Goal: Task Accomplishment & Management: Manage account settings

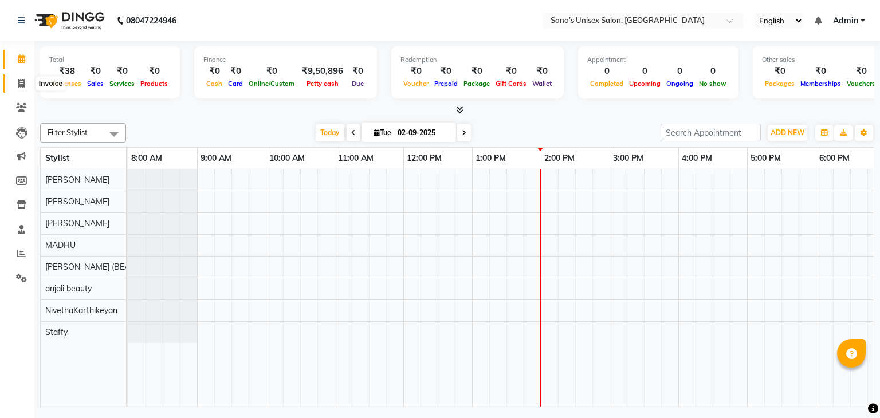
click at [19, 80] on icon at bounding box center [21, 83] width 6 height 9
select select "service"
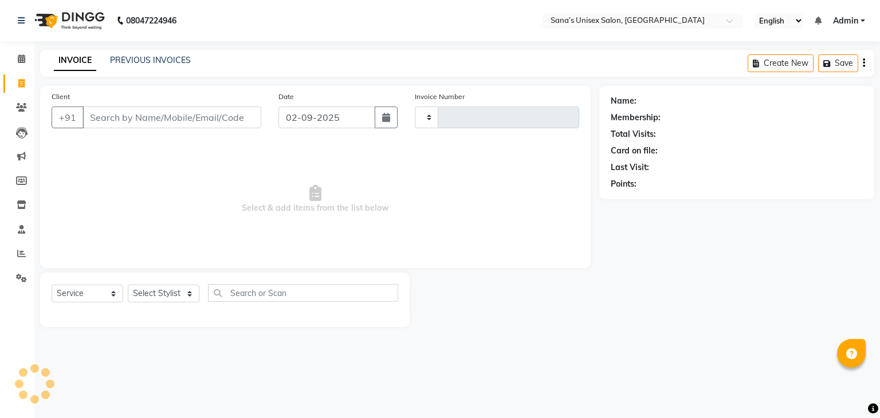
type input "1205"
select select "6091"
click at [145, 60] on link "PREVIOUS INVOICES" at bounding box center [150, 60] width 81 height 10
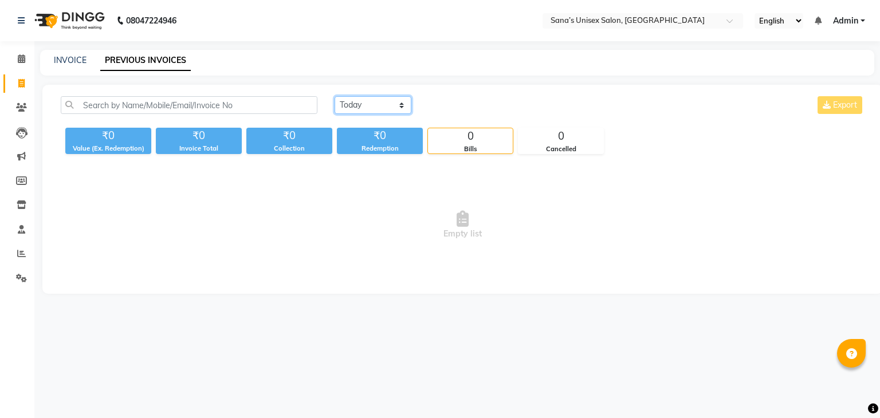
click at [360, 109] on select "[DATE] [DATE] Custom Range" at bounding box center [373, 105] width 77 height 18
select select "range"
click at [335, 96] on select "[DATE] [DATE] Custom Range" at bounding box center [373, 105] width 77 height 18
click at [467, 97] on div "[DATE] [DATE] Custom Range [DATE] - [DATE] Export ₹0 Value (Ex. Redemption) ₹0 …" at bounding box center [462, 189] width 840 height 209
click at [465, 101] on input "02-09-2025" at bounding box center [466, 105] width 80 height 16
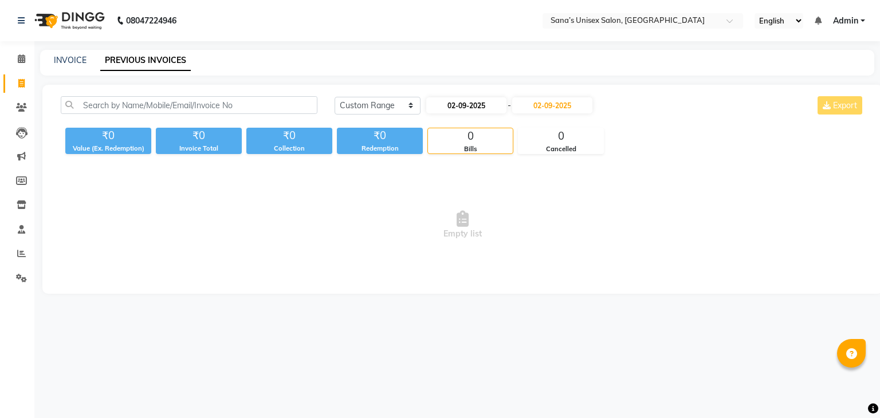
select select "9"
select select "2025"
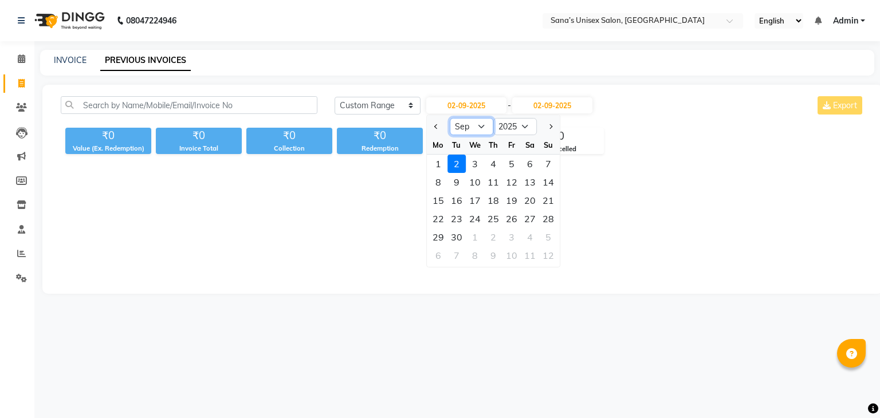
click at [470, 134] on select "Jan Feb Mar Apr May Jun [DATE] Aug Sep Oct Nov Dec" at bounding box center [472, 126] width 44 height 17
select select "8"
click at [450, 118] on select "Jan Feb Mar Apr May Jun [DATE] Aug Sep Oct Nov Dec" at bounding box center [472, 126] width 44 height 17
drag, startPoint x: 515, startPoint y: 162, endPoint x: 518, endPoint y: 146, distance: 15.7
click at [514, 163] on div "1" at bounding box center [511, 164] width 18 height 18
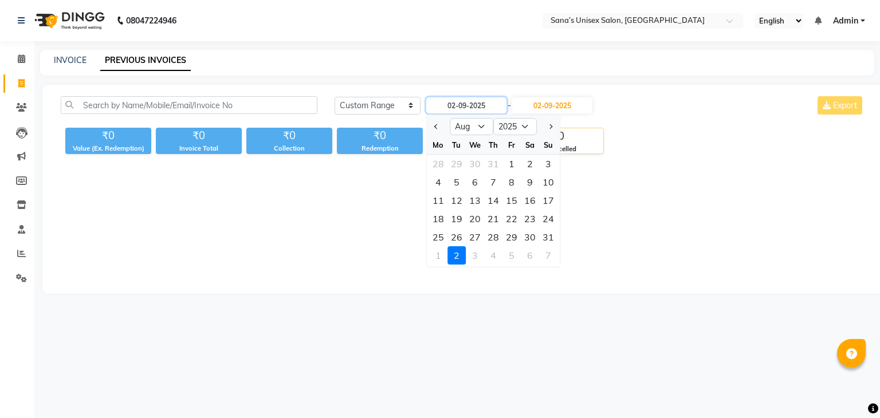
type input "[DATE]"
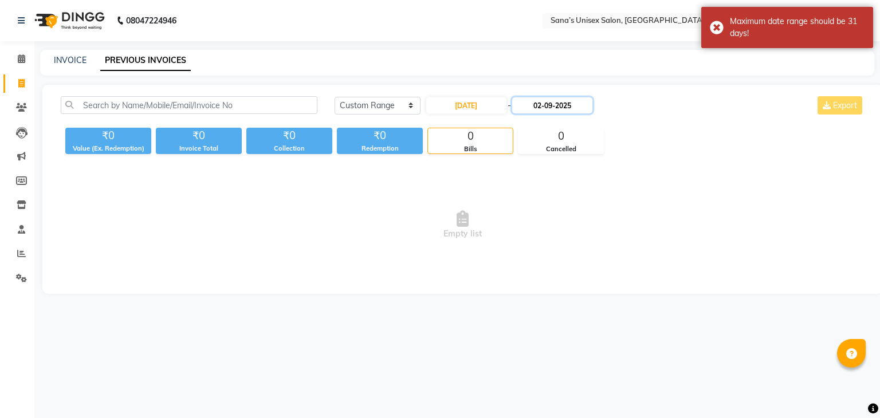
click at [543, 105] on input "02-09-2025" at bounding box center [552, 105] width 80 height 16
select select "9"
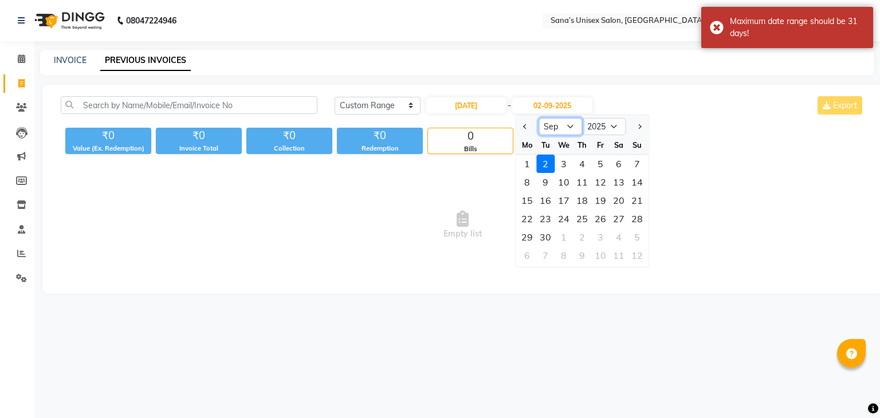
click at [550, 127] on select "Aug Sep Oct Nov Dec" at bounding box center [560, 126] width 44 height 17
click at [548, 237] on div "30" at bounding box center [545, 237] width 18 height 18
type input "[DATE]"
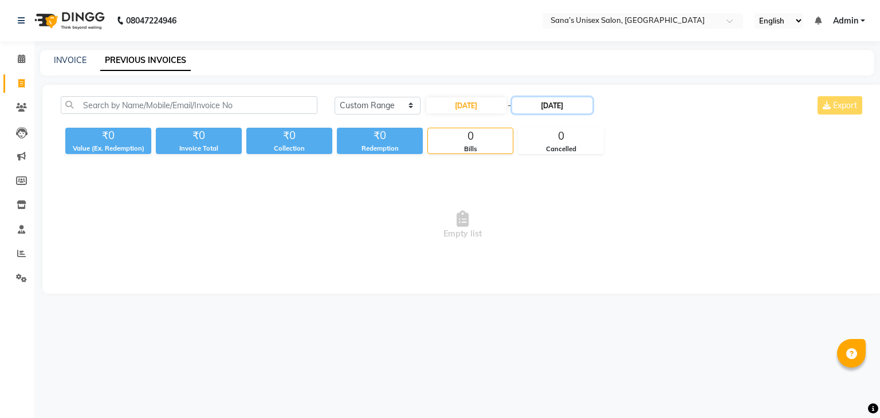
click at [561, 105] on input "[DATE]" at bounding box center [552, 105] width 80 height 16
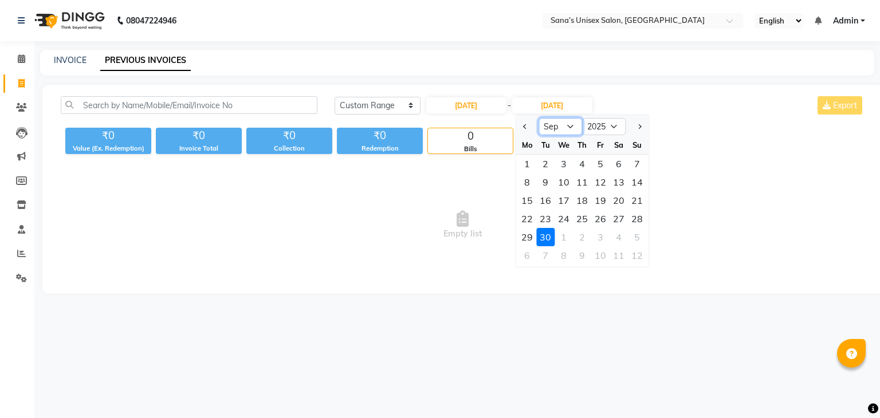
click at [569, 129] on select "Aug Sep Oct Nov Dec" at bounding box center [560, 126] width 44 height 17
select select "8"
click at [538, 118] on select "Aug Sep Oct Nov Dec" at bounding box center [560, 126] width 44 height 17
click at [639, 240] on div "31" at bounding box center [637, 237] width 18 height 18
type input "[DATE]"
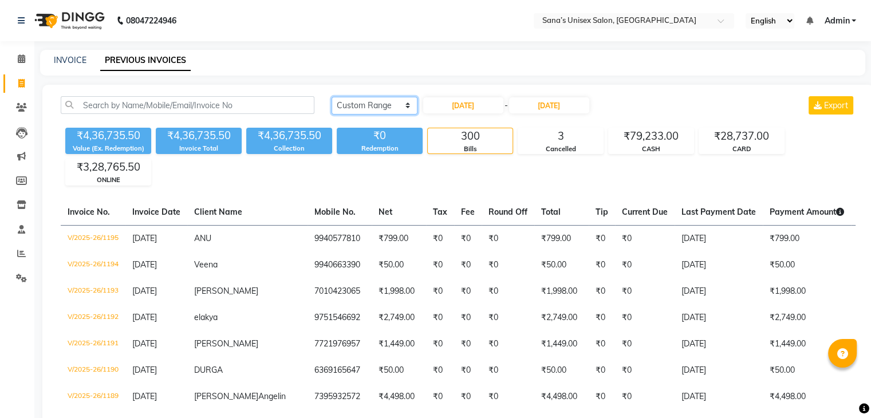
click at [356, 105] on select "[DATE] [DATE] Custom Range" at bounding box center [375, 106] width 86 height 18
select select "[DATE]"
click at [332, 97] on select "[DATE] [DATE] Custom Range" at bounding box center [375, 106] width 86 height 18
